Goal: Information Seeking & Learning: Understand process/instructions

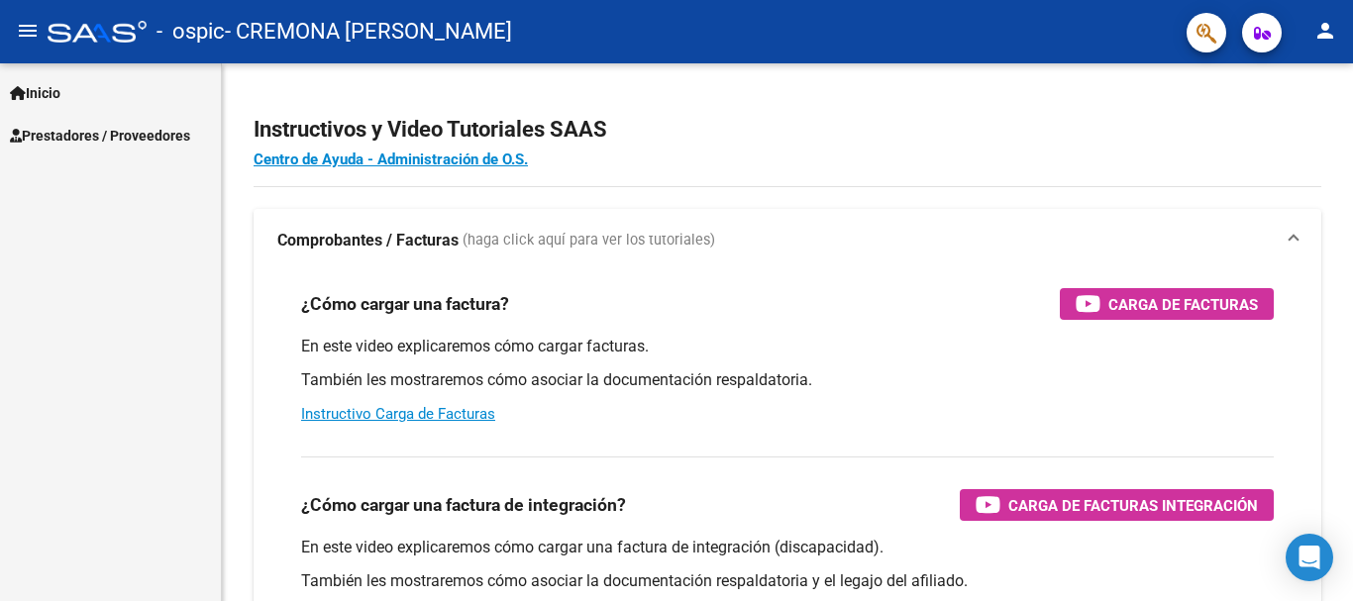
click at [124, 133] on span "Prestadores / Proveedores" at bounding box center [100, 136] width 180 height 22
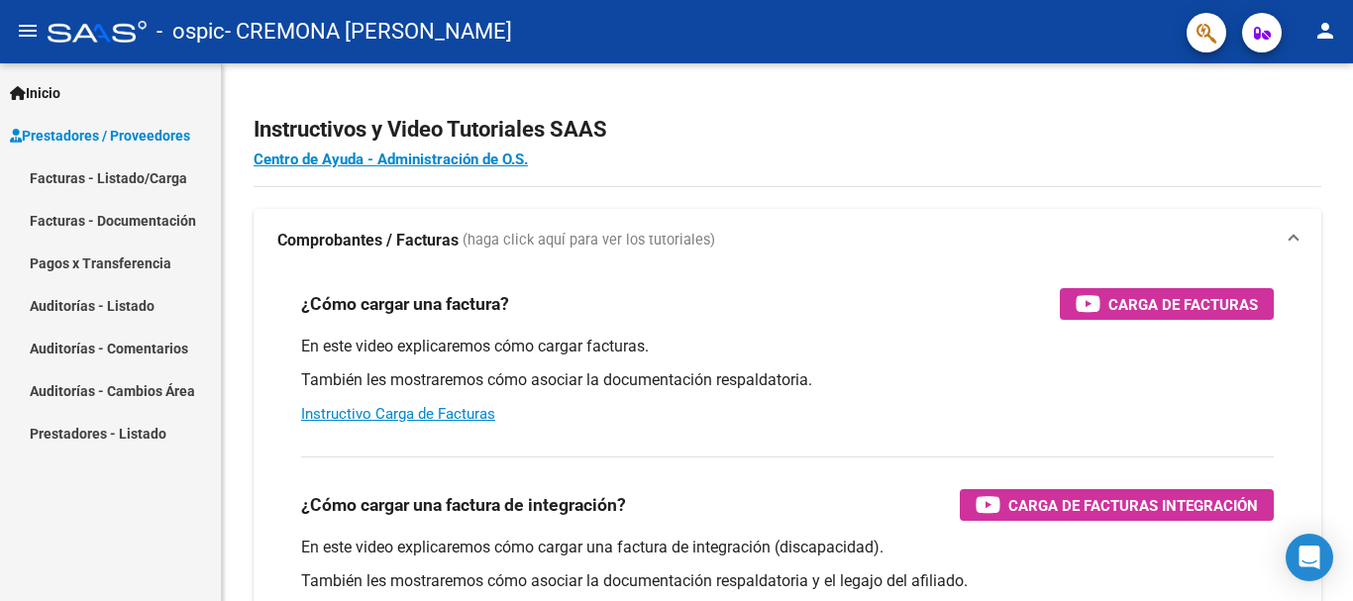
click at [139, 183] on link "Facturas - Listado/Carga" at bounding box center [110, 177] width 221 height 43
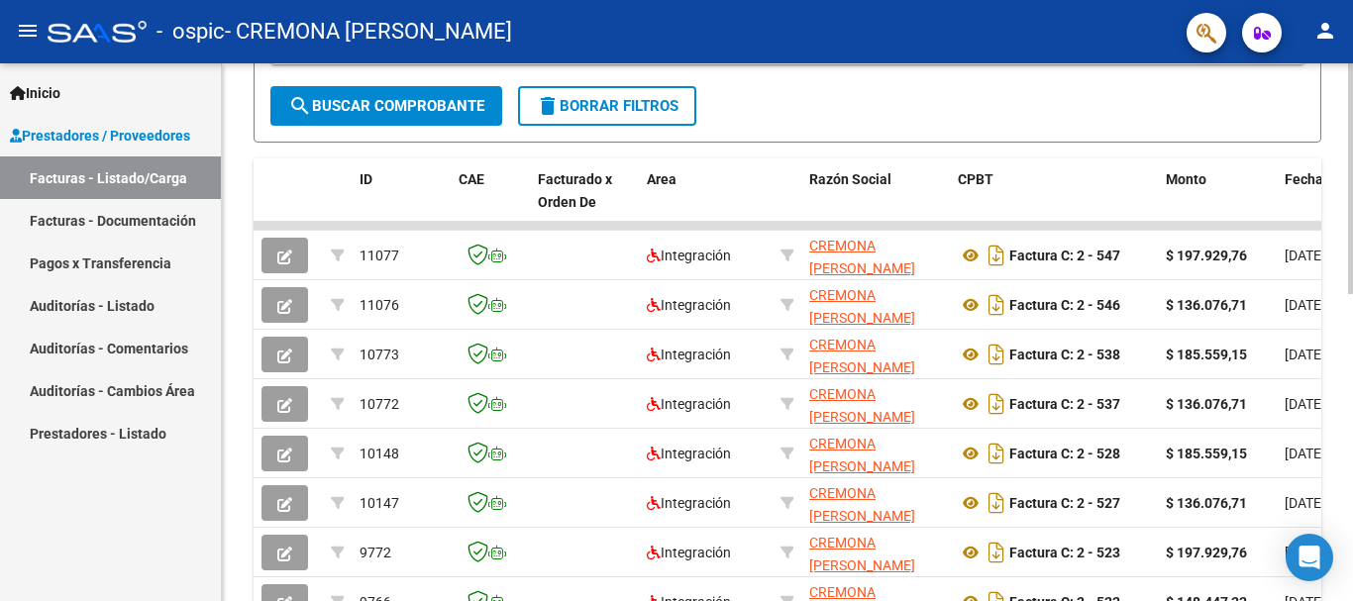
scroll to position [463, 0]
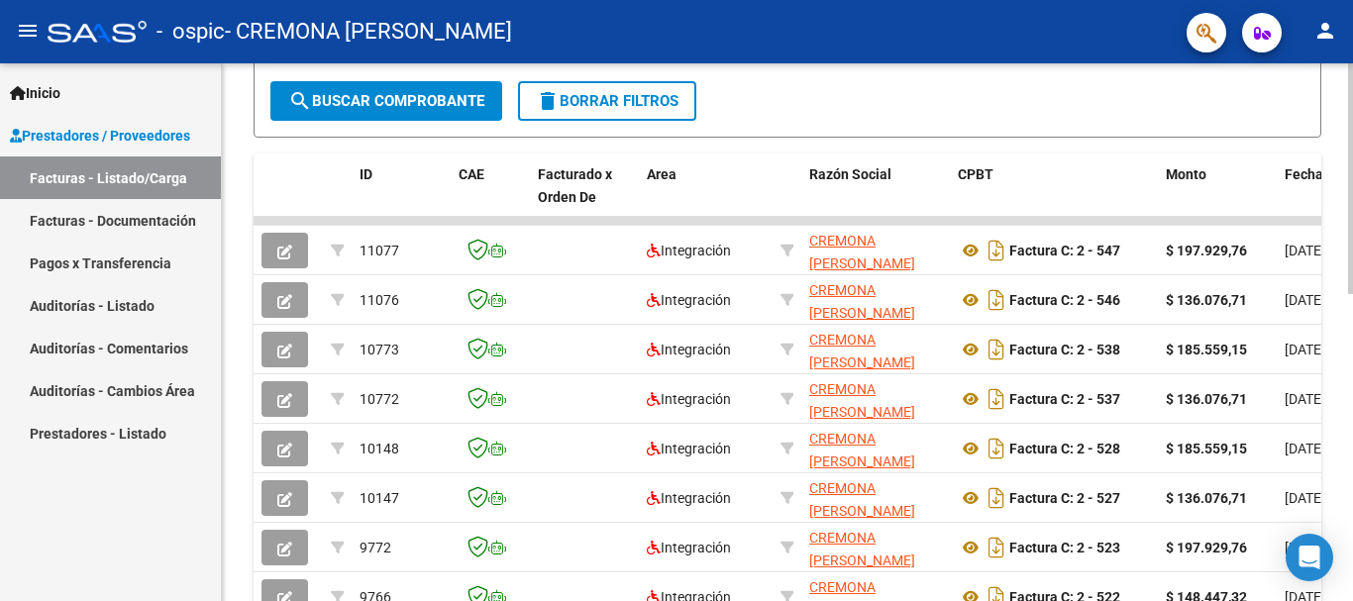
click at [1352, 420] on div at bounding box center [1350, 380] width 5 height 231
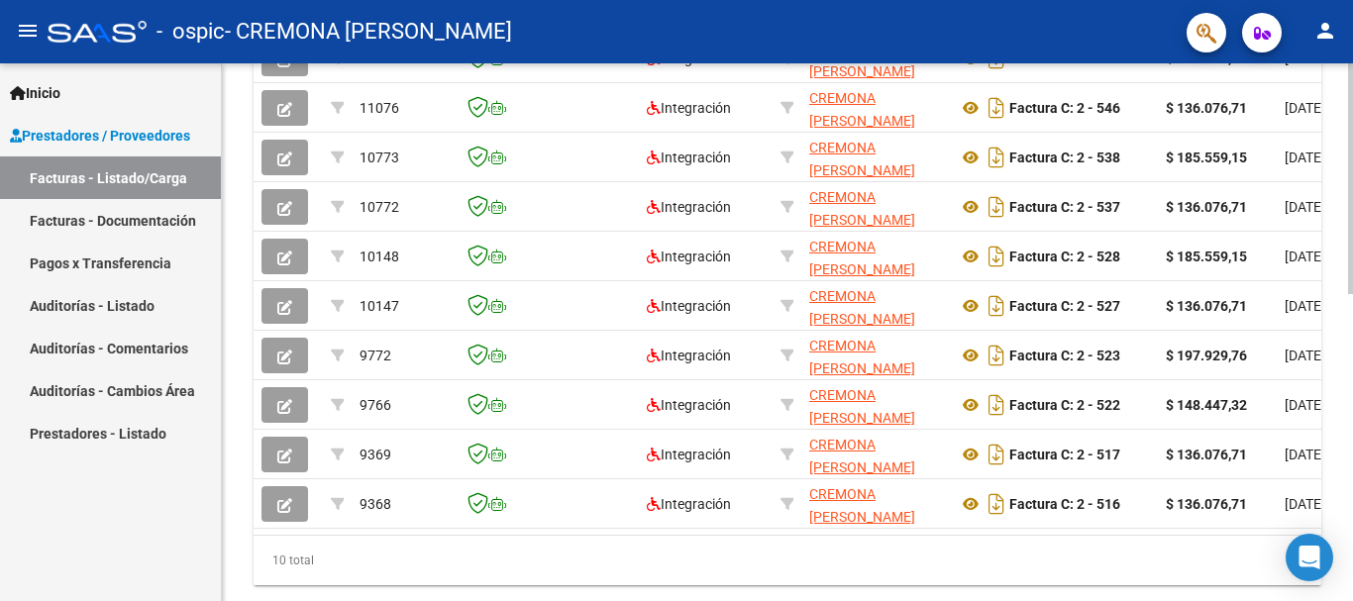
scroll to position [718, 0]
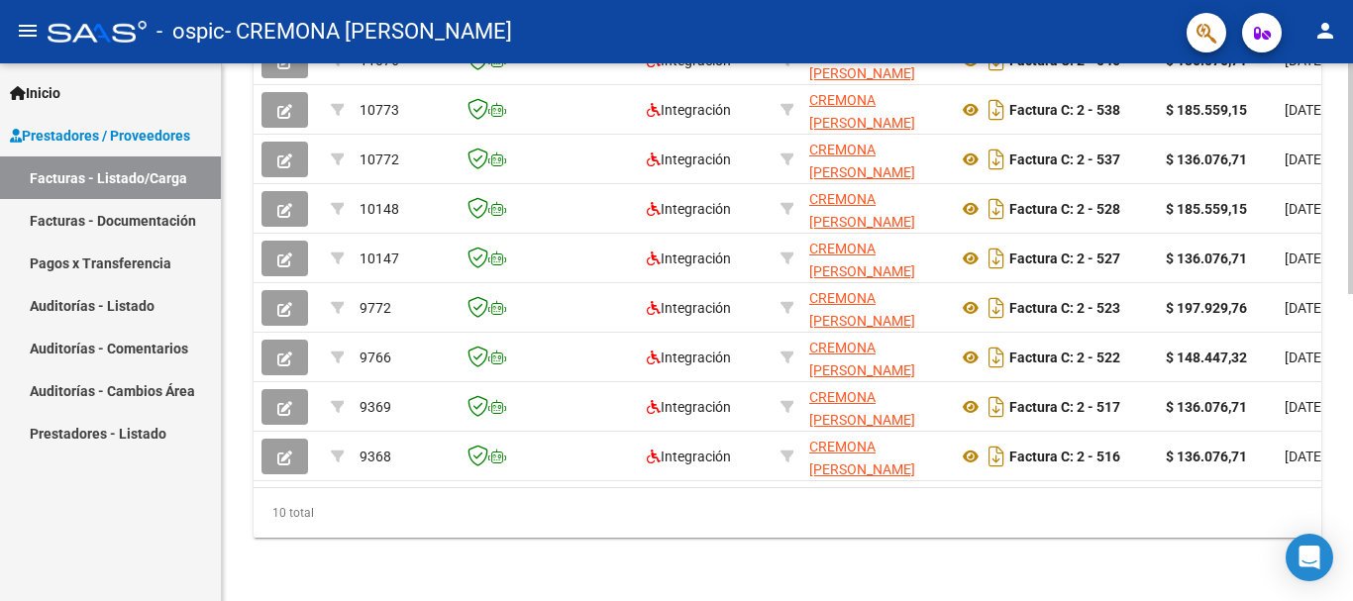
click at [1348, 501] on div at bounding box center [1350, 485] width 5 height 231
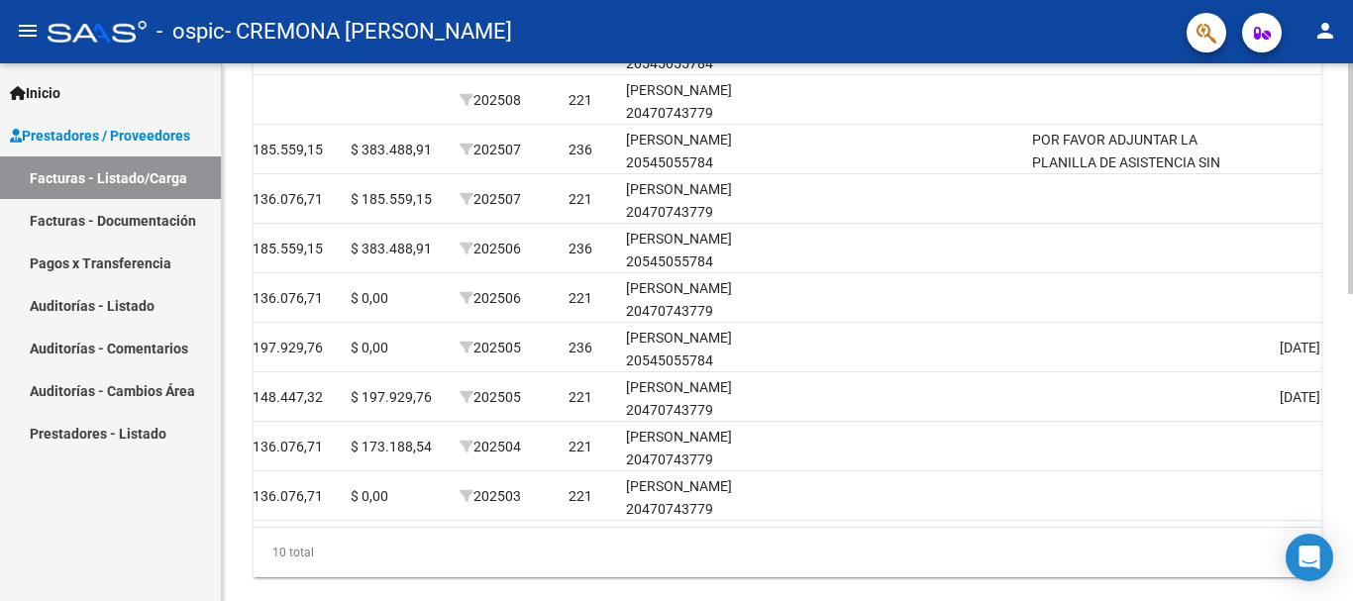
scroll to position [672, 0]
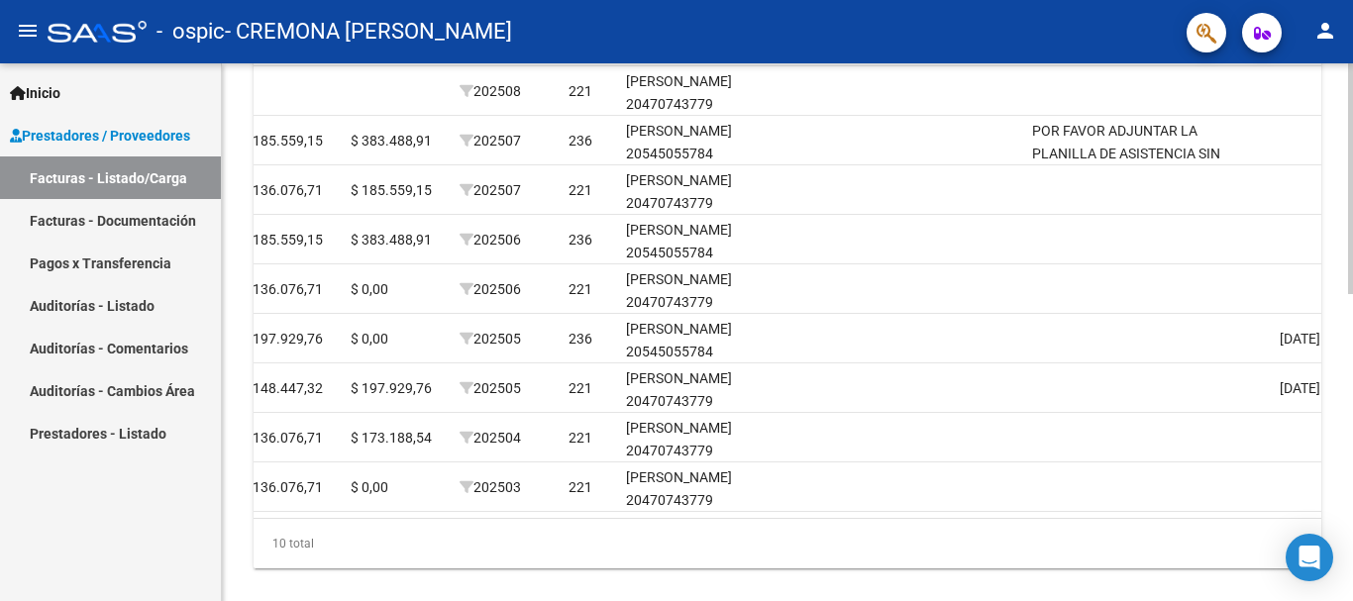
click at [1344, 465] on div "Video tutorial PRESTADORES -> Listado de CPBTs Emitidos por Prestadores / Prove…" at bounding box center [790, 12] width 1136 height 1240
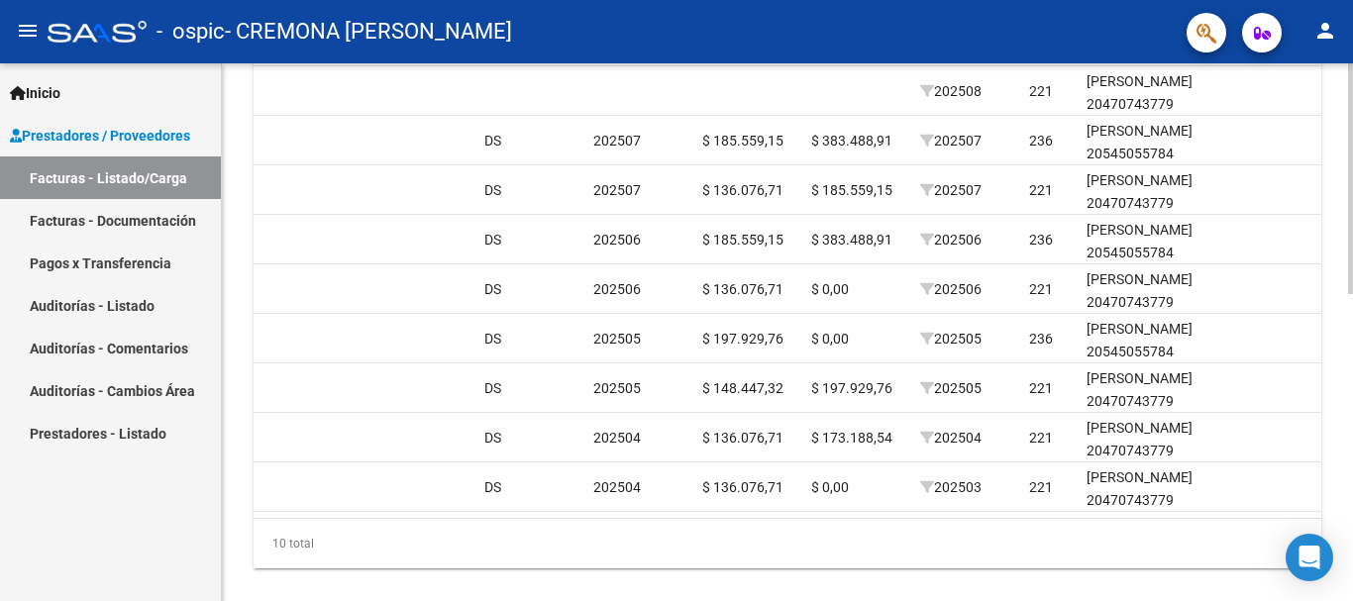
scroll to position [0, 1930]
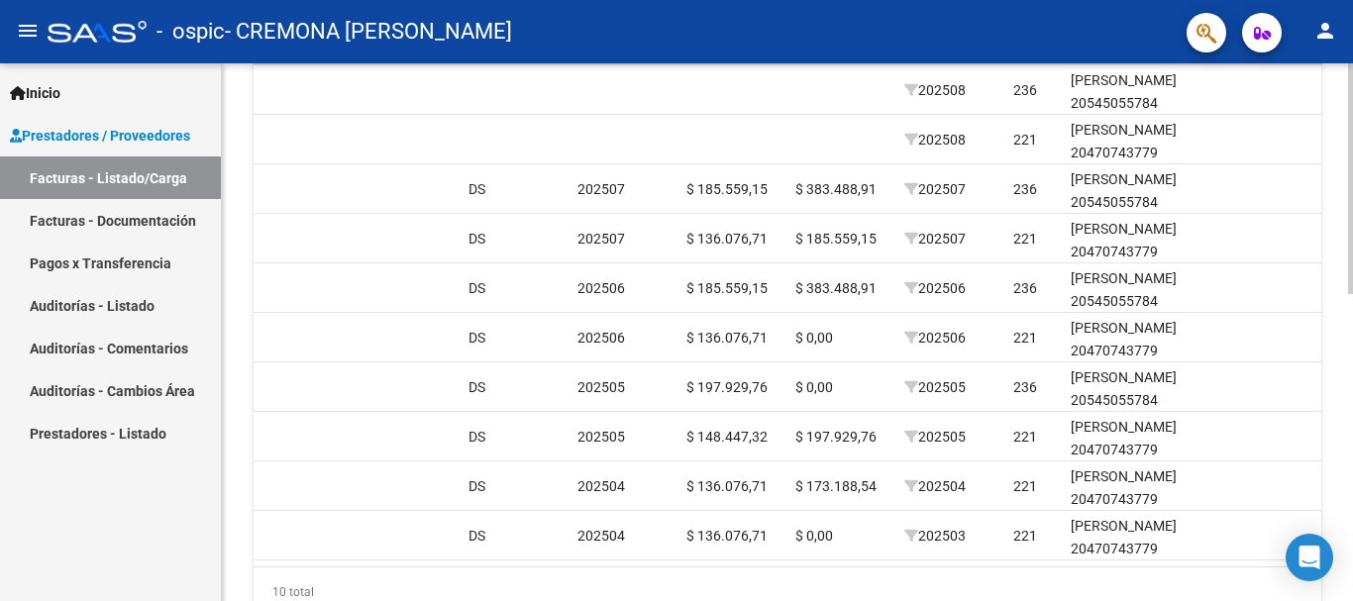
click at [1348, 472] on div at bounding box center [1350, 451] width 5 height 231
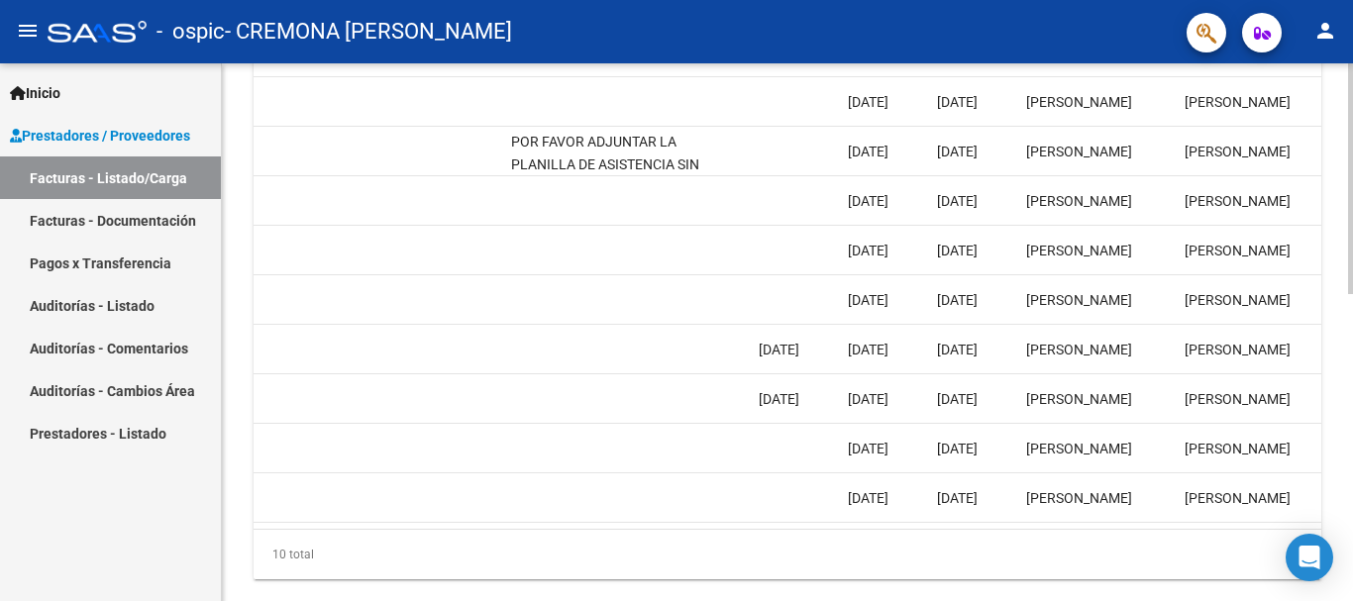
scroll to position [663, 0]
click at [1340, 502] on div "Video tutorial PRESTADORES -> Listado de CPBTs Emitidos por Prestadores / Prove…" at bounding box center [790, 21] width 1136 height 1240
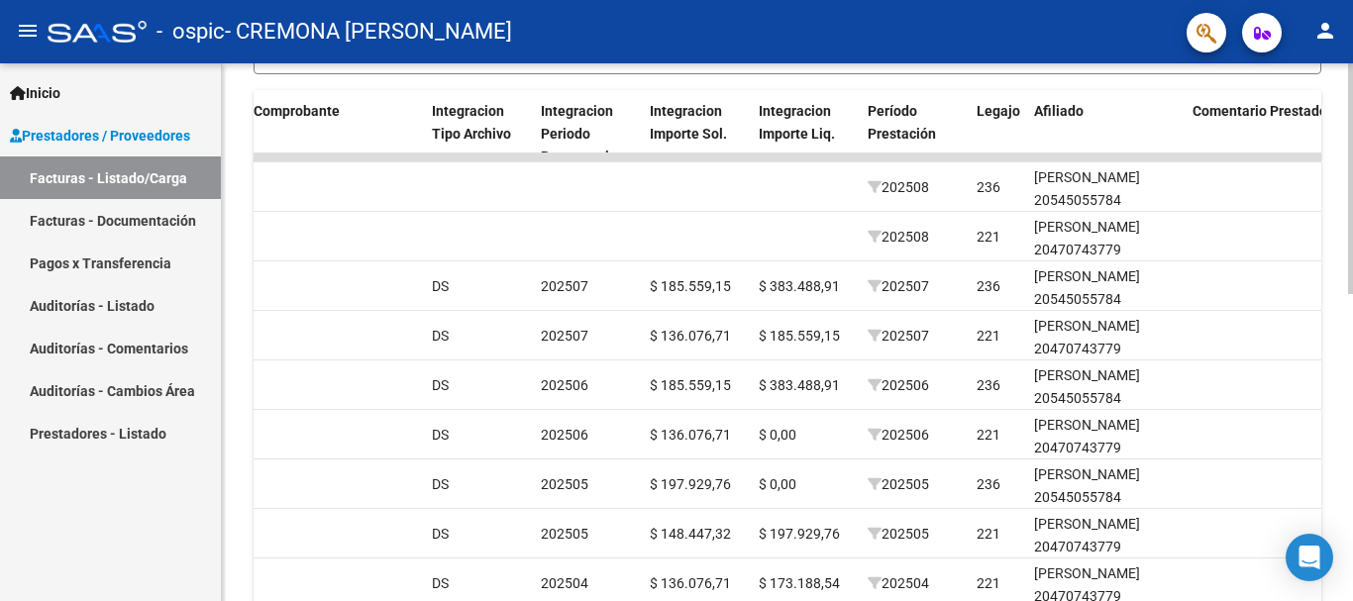
scroll to position [522, 0]
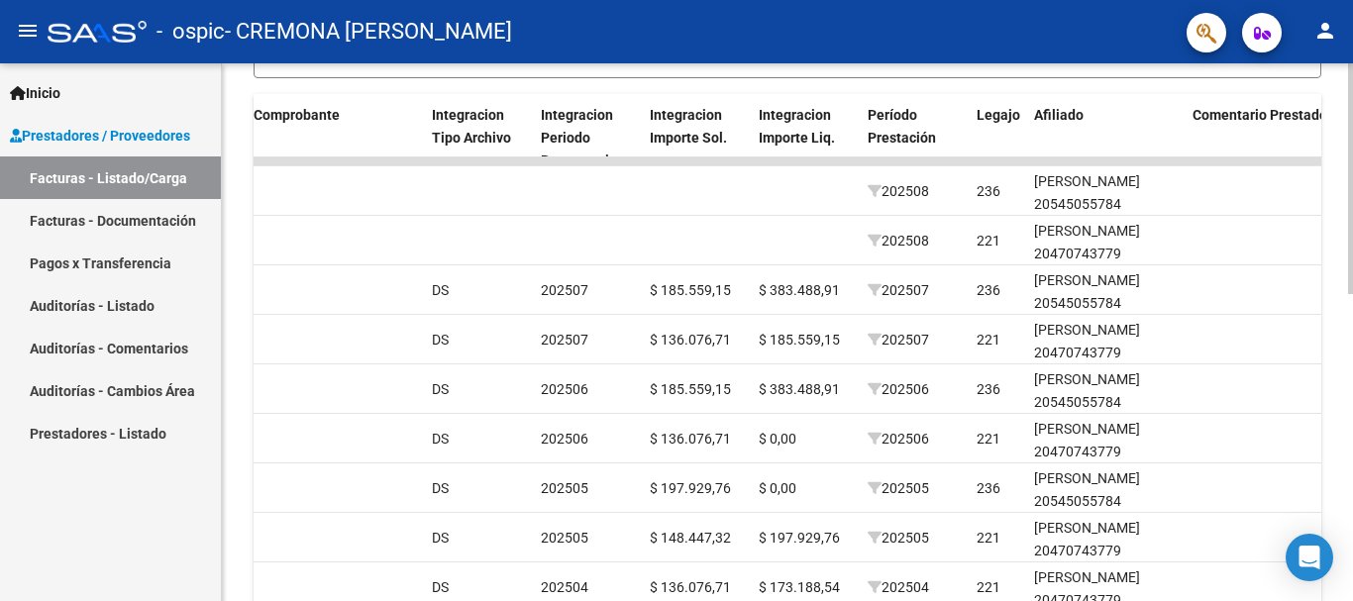
click at [1337, 377] on div "Video tutorial PRESTADORES -> Listado de CPBTs Emitidos por Prestadores / Prove…" at bounding box center [790, 161] width 1136 height 1240
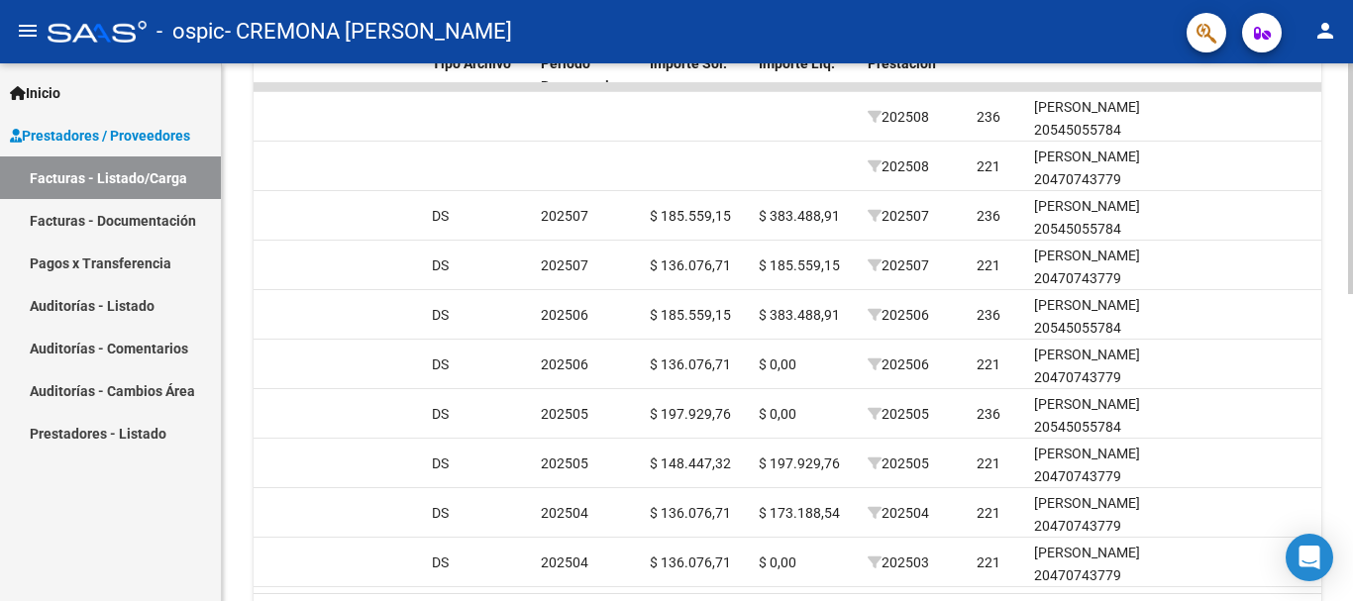
scroll to position [614, 0]
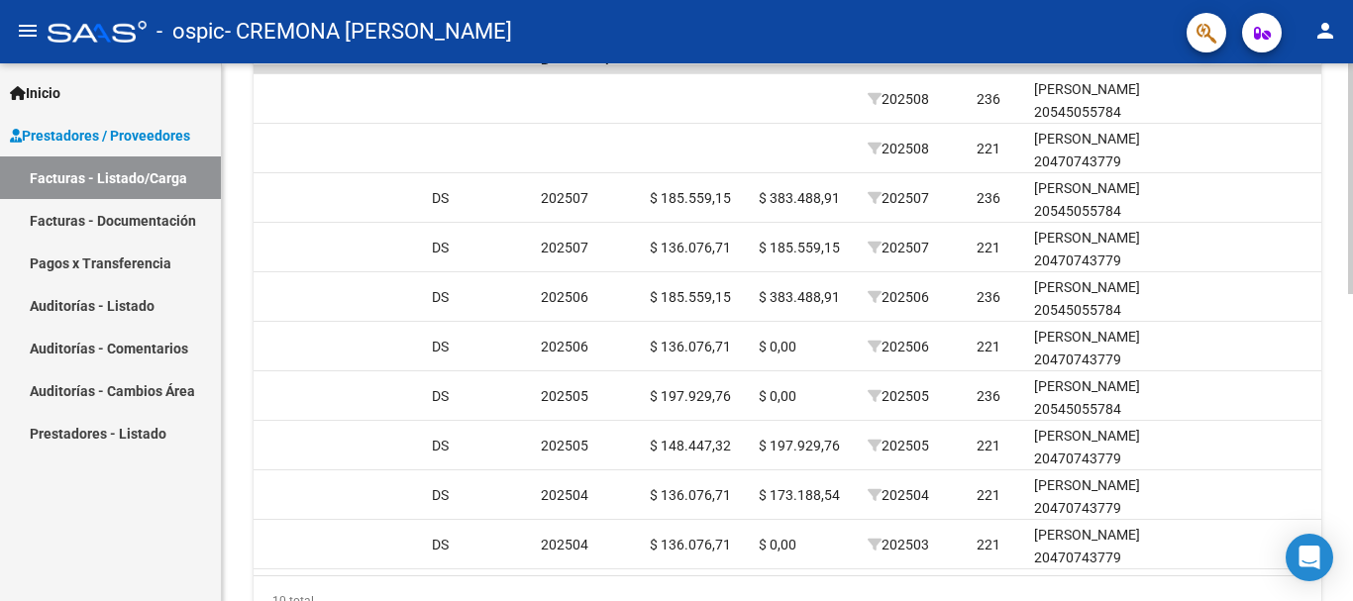
click at [1348, 404] on div at bounding box center [1350, 447] width 5 height 231
